Goal: Find specific page/section: Find specific page/section

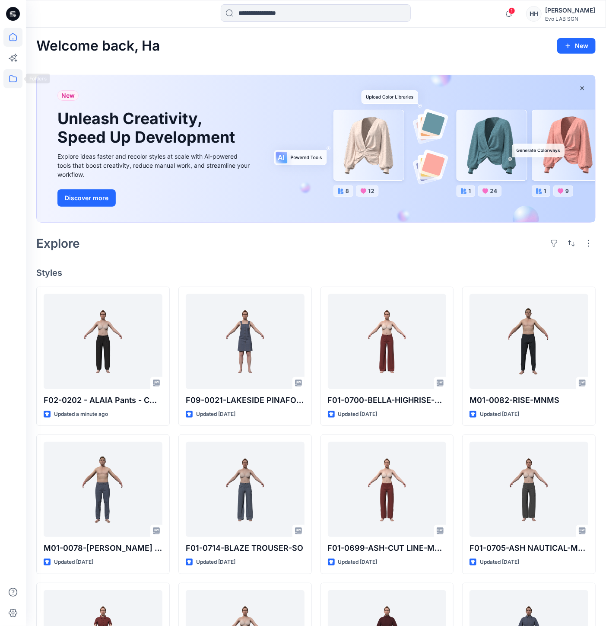
click at [16, 84] on icon at bounding box center [12, 78] width 19 height 19
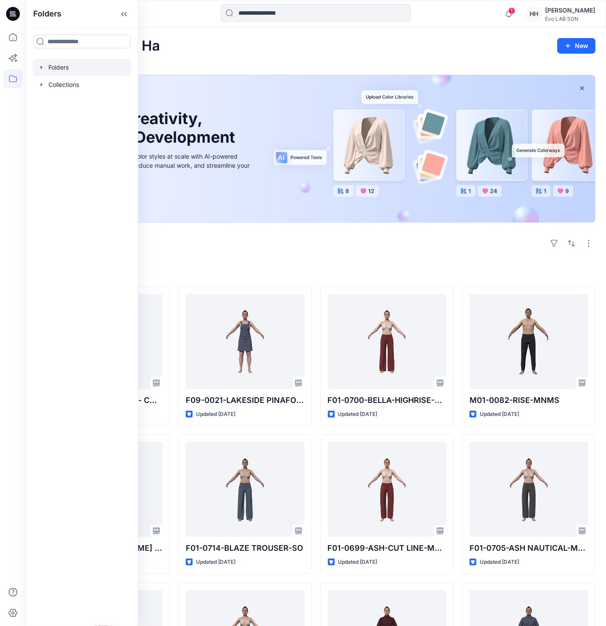
click at [80, 70] on div at bounding box center [82, 67] width 99 height 17
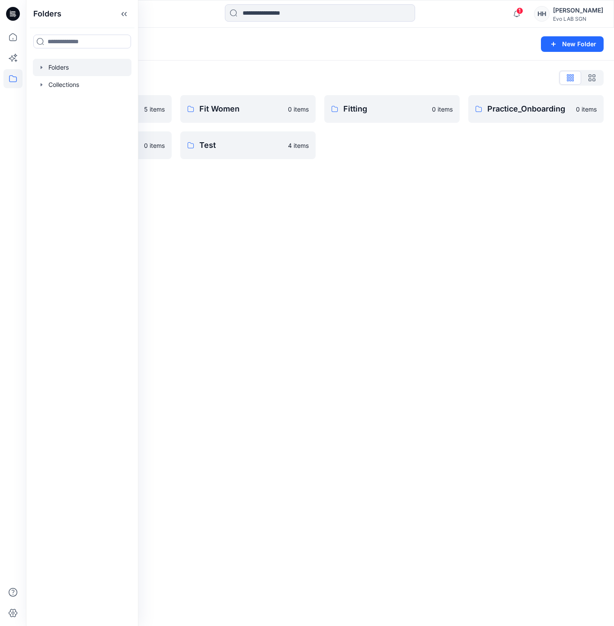
click at [200, 181] on div "Folders New Folder Folders List CATISI xDAWN 5 items S262 0 items Fit Women 0 i…" at bounding box center [320, 327] width 588 height 598
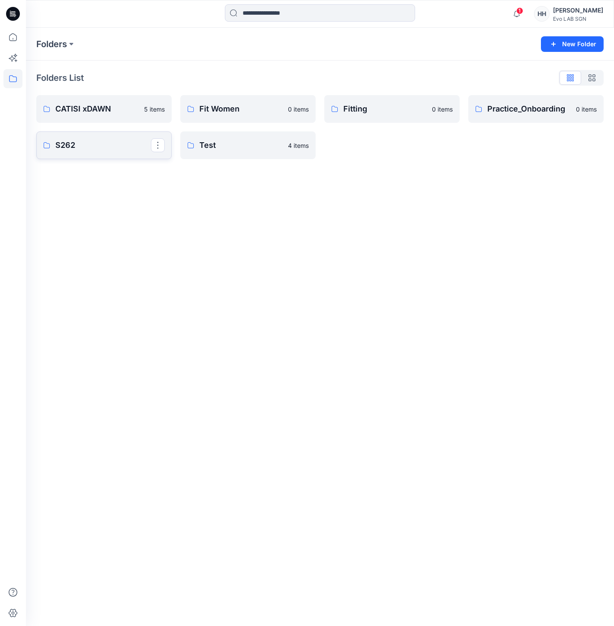
click at [108, 140] on p "S262" at bounding box center [103, 145] width 96 height 12
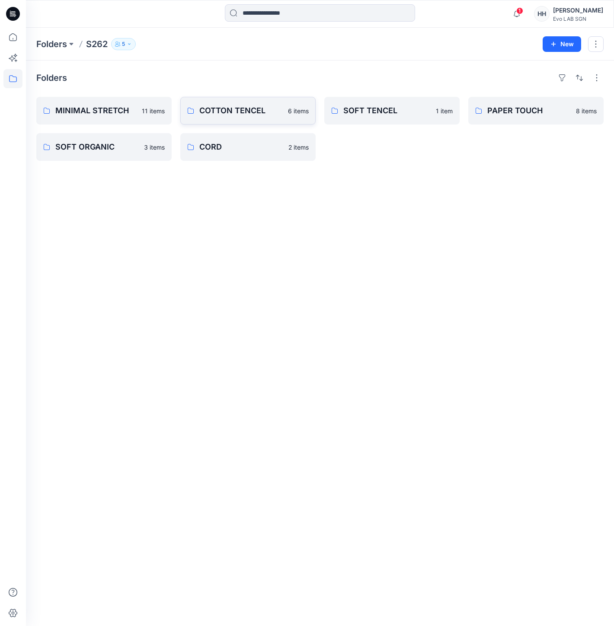
click at [262, 118] on link "COTTON TENCEL 6 items" at bounding box center [247, 111] width 135 height 28
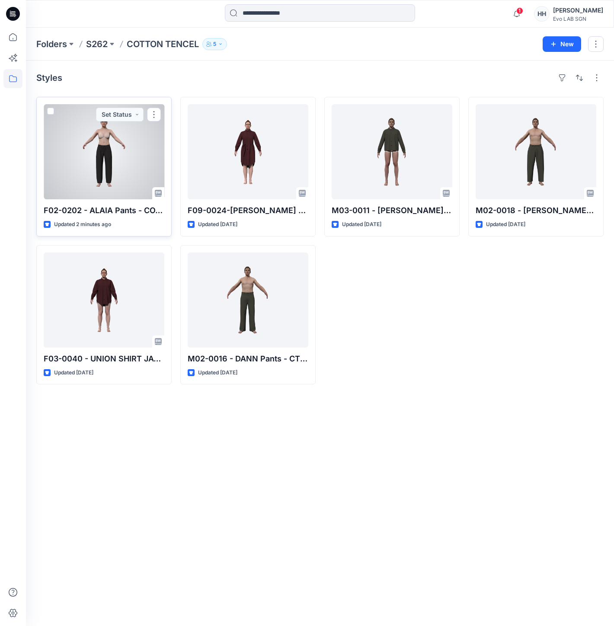
click at [129, 137] on div at bounding box center [104, 151] width 121 height 95
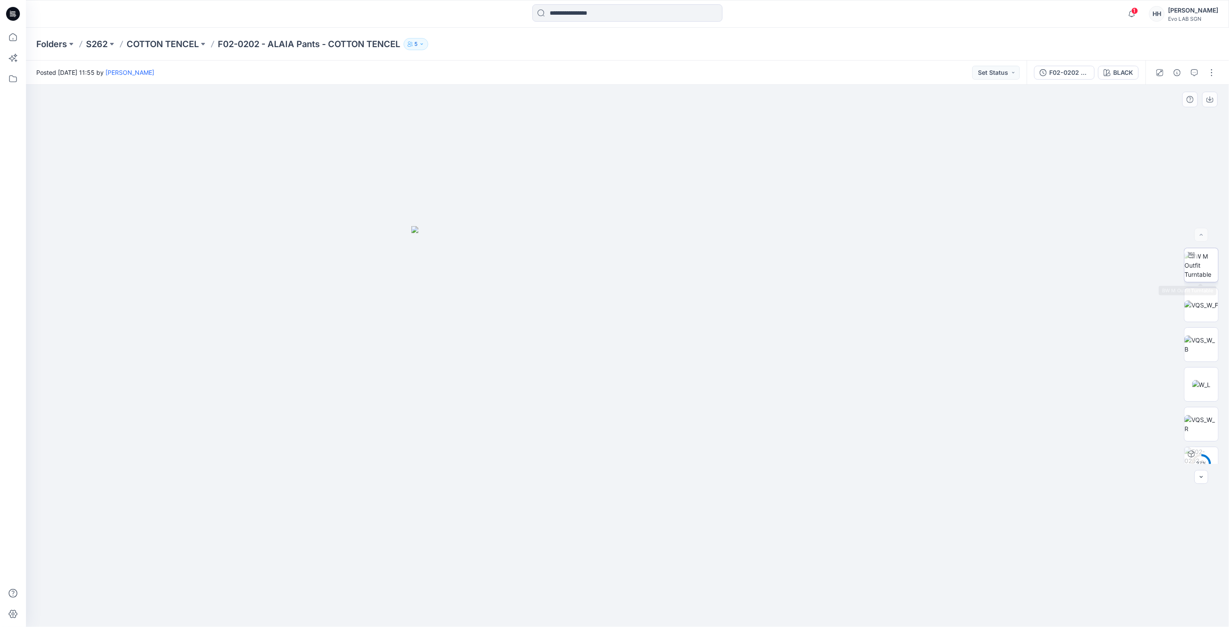
click at [606, 263] on img at bounding box center [1202, 265] width 34 height 27
drag, startPoint x: 819, startPoint y: 452, endPoint x: 826, endPoint y: 257, distance: 195.5
drag, startPoint x: 630, startPoint y: 614, endPoint x: 646, endPoint y: 603, distance: 19.2
click at [606, 603] on icon at bounding box center [628, 601] width 261 height 32
click at [606, 70] on div "BLACK" at bounding box center [1123, 73] width 20 height 10
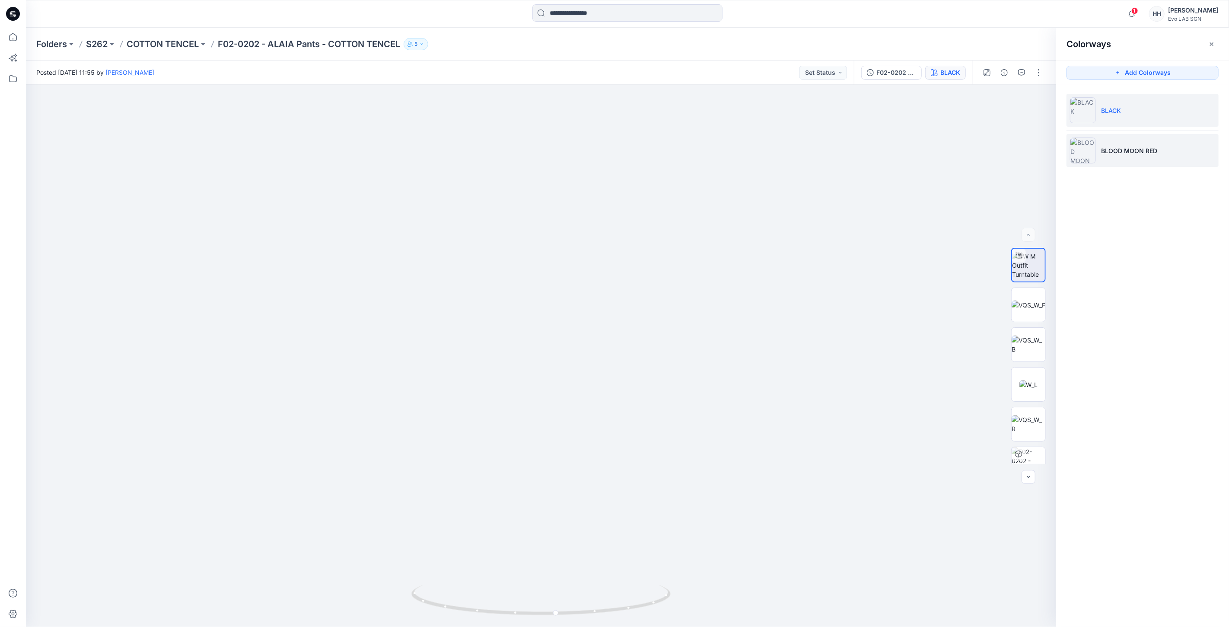
click at [606, 148] on p "BLOOD MOON RED" at bounding box center [1129, 150] width 56 height 9
click at [606, 262] on img at bounding box center [1028, 265] width 33 height 27
click at [606, 263] on img at bounding box center [1028, 265] width 33 height 27
click at [606, 269] on img at bounding box center [1028, 265] width 33 height 27
drag, startPoint x: 559, startPoint y: 538, endPoint x: 580, endPoint y: 381, distance: 158.7
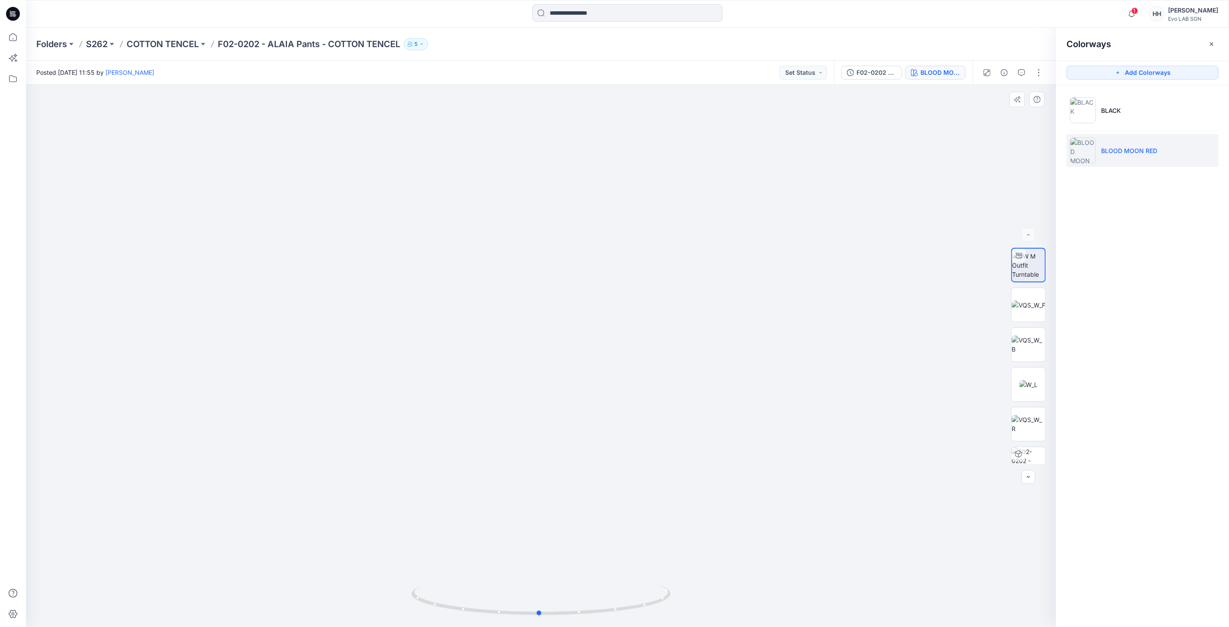
drag, startPoint x: 545, startPoint y: 615, endPoint x: 802, endPoint y: 615, distance: 257.6
click at [606, 615] on div at bounding box center [541, 356] width 1030 height 542
drag, startPoint x: 658, startPoint y: 210, endPoint x: 642, endPoint y: 486, distance: 276.6
drag, startPoint x: 688, startPoint y: 412, endPoint x: 698, endPoint y: 293, distance: 120.1
drag, startPoint x: 751, startPoint y: 178, endPoint x: 733, endPoint y: 373, distance: 194.8
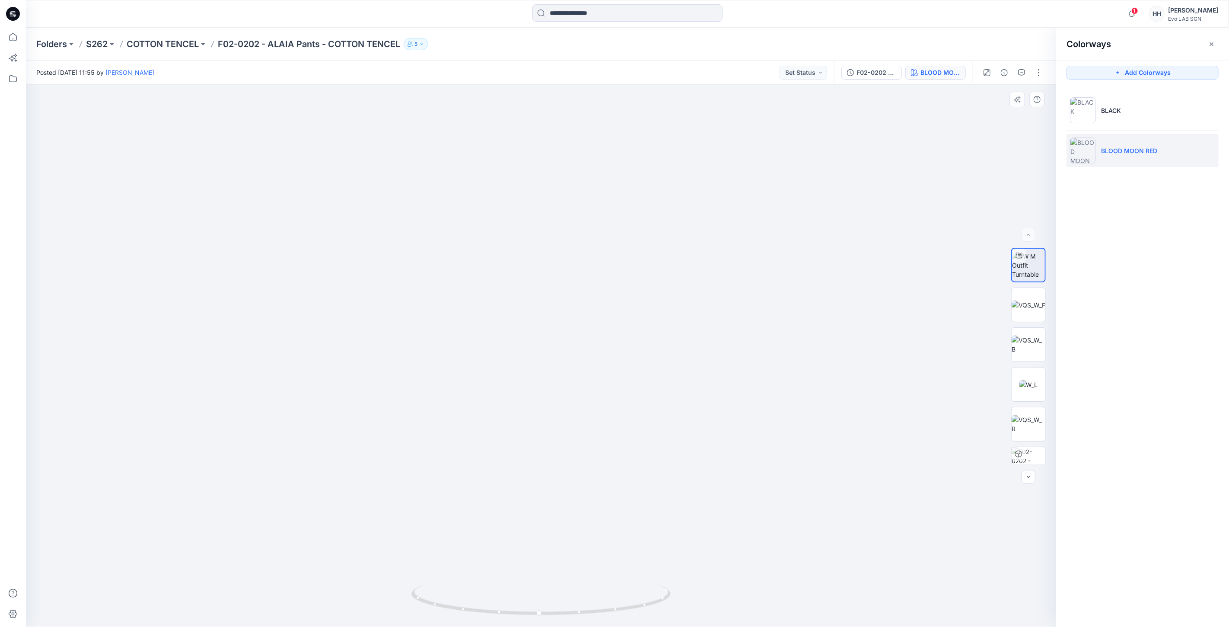
drag, startPoint x: 629, startPoint y: 207, endPoint x: 654, endPoint y: 304, distance: 100.8
drag, startPoint x: 665, startPoint y: 282, endPoint x: 665, endPoint y: 277, distance: 5.2
